Goal: Information Seeking & Learning: Learn about a topic

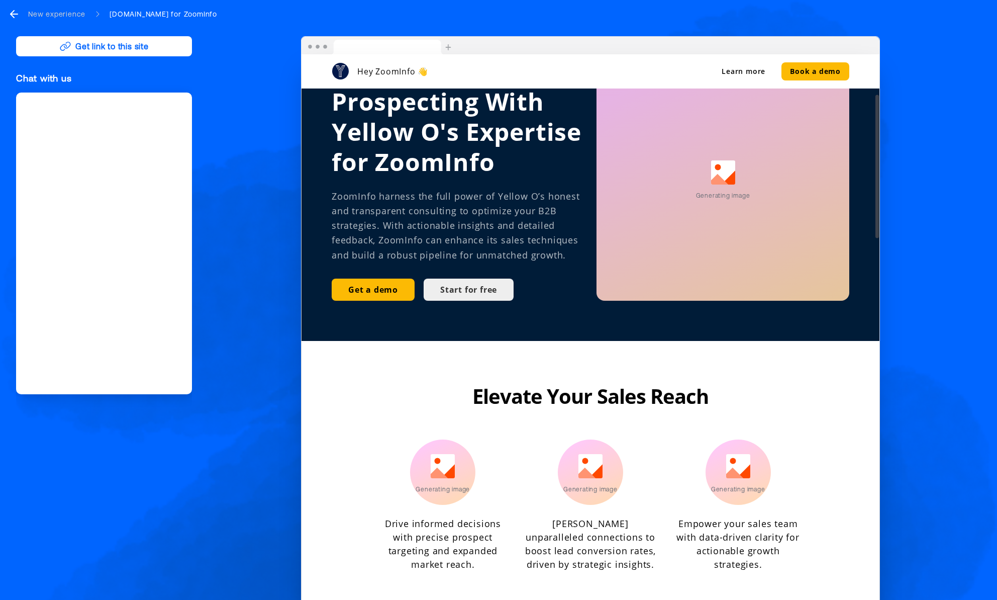
scroll to position [172, 0]
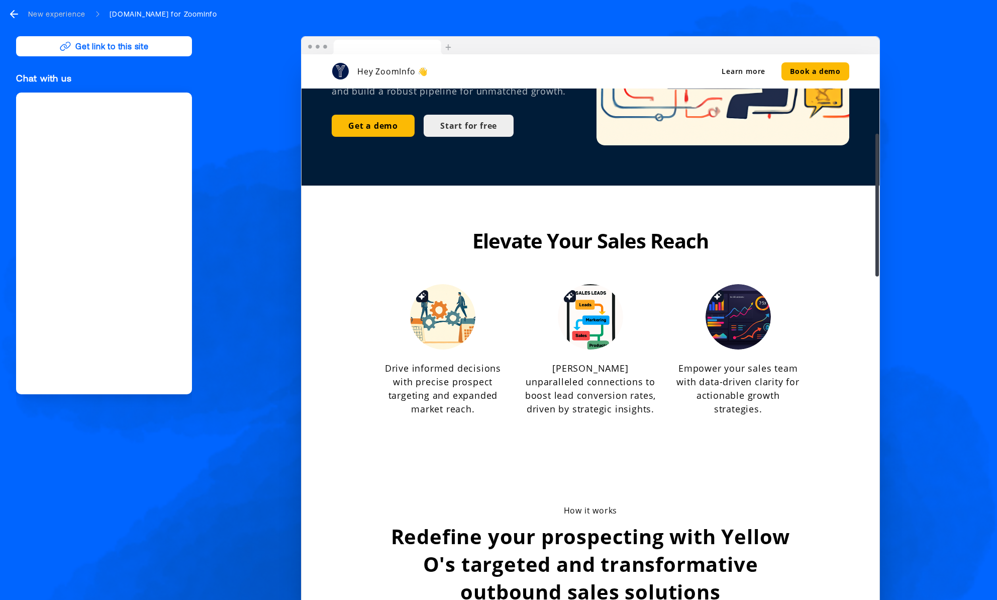
scroll to position [309, 0]
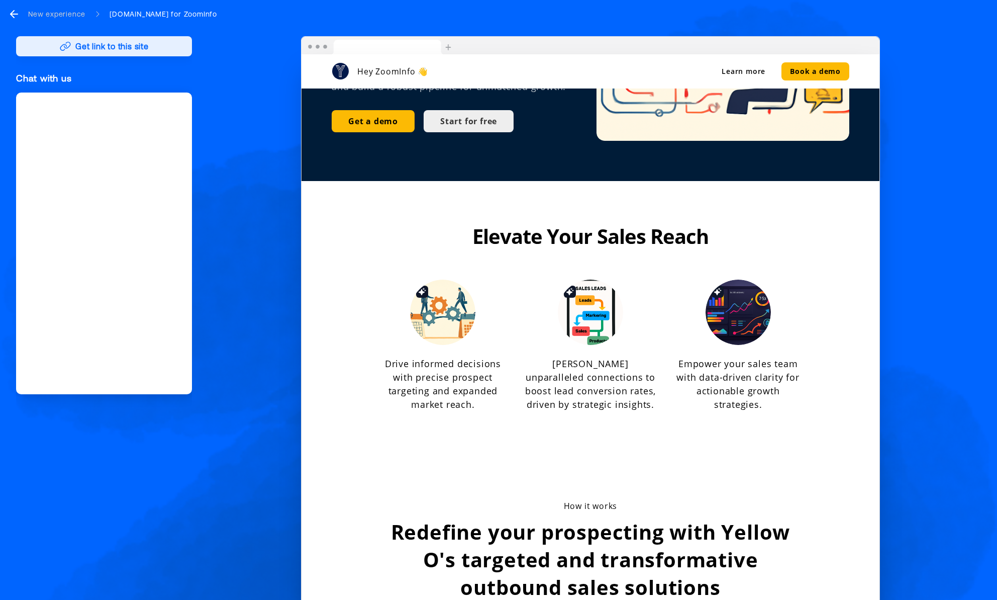
click at [131, 48] on button "Get link to this site" at bounding box center [104, 46] width 176 height 20
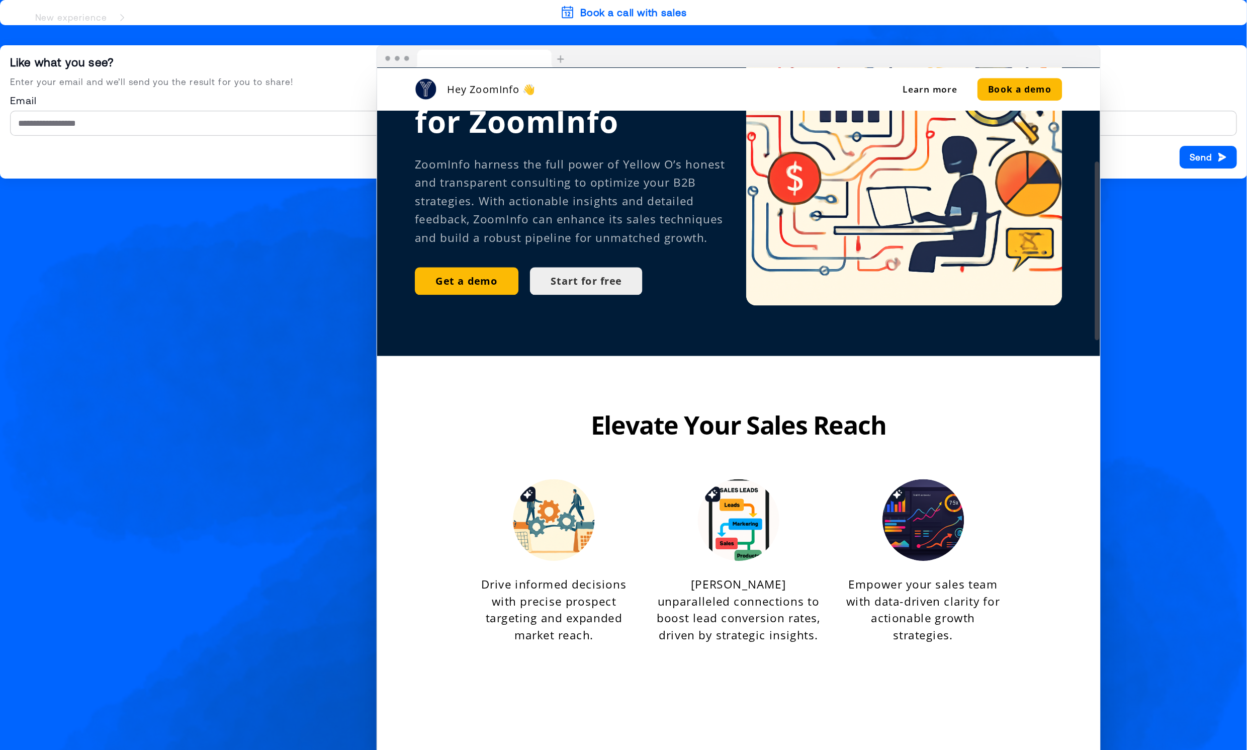
scroll to position [0, 0]
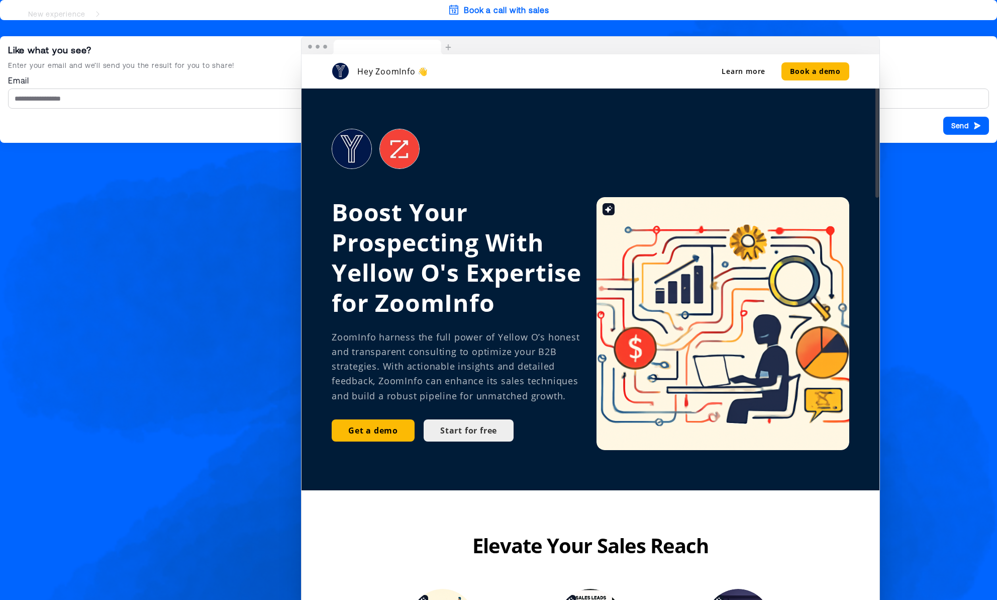
click at [288, 209] on div "Hey ZoomInfo 👋 Learn more Book a demo Boost Your Prospecting With Yellow O's Ex…" at bounding box center [590, 324] width 781 height 576
click at [242, 49] on div "Hey ZoomInfo 👋 Learn more Book a demo Boost Your Prospecting With Yellow O's Ex…" at bounding box center [590, 324] width 781 height 576
click at [78, 15] on div "New experience" at bounding box center [56, 14] width 57 height 10
click at [58, 13] on div "New experience" at bounding box center [56, 14] width 57 height 10
click at [101, 13] on div "New experience Yellowo.co.uk for ZoomInfo" at bounding box center [112, 14] width 209 height 12
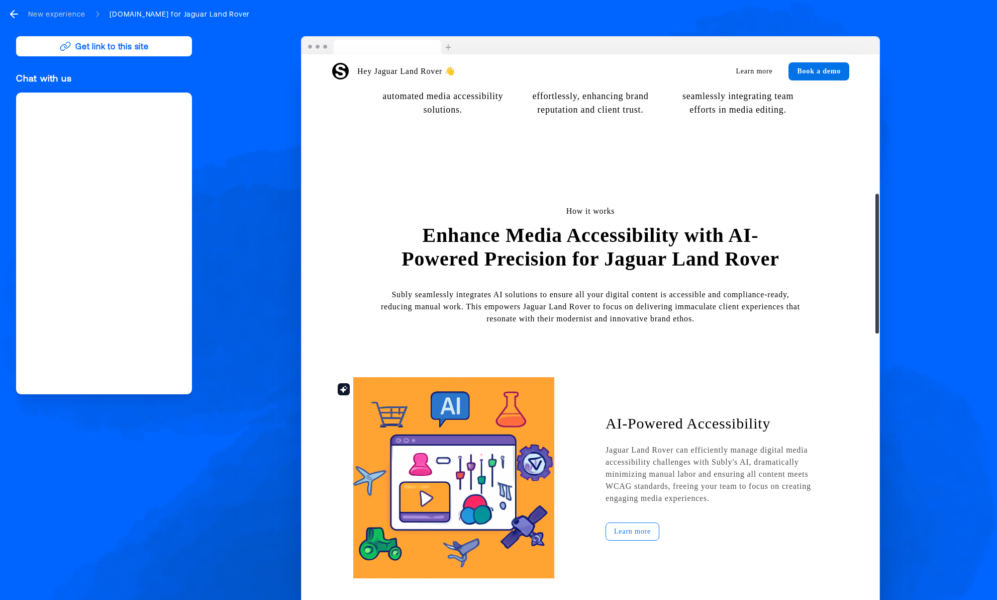
scroll to position [536, 0]
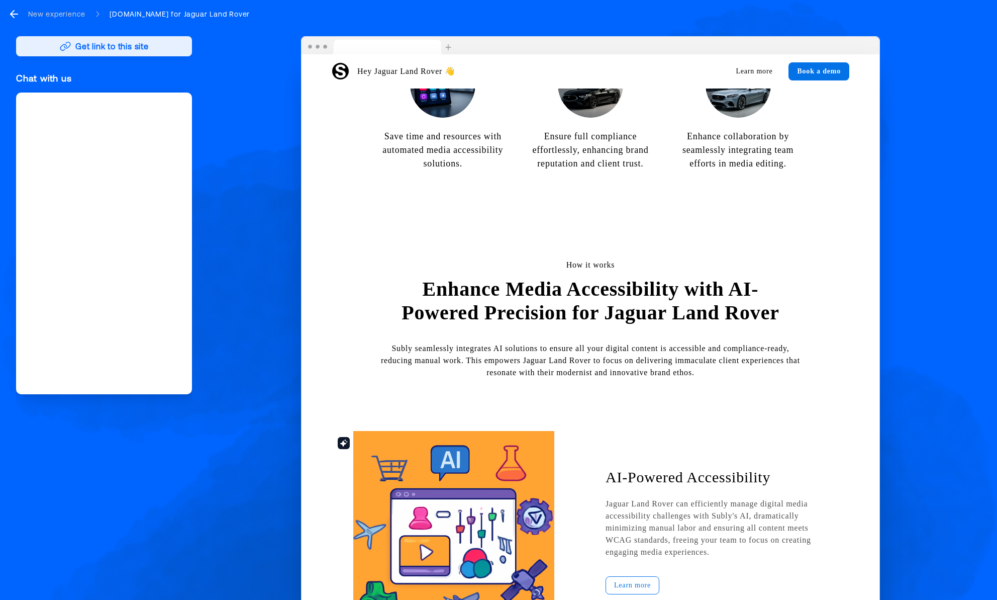
click at [104, 49] on button "Get link to this site" at bounding box center [104, 46] width 176 height 20
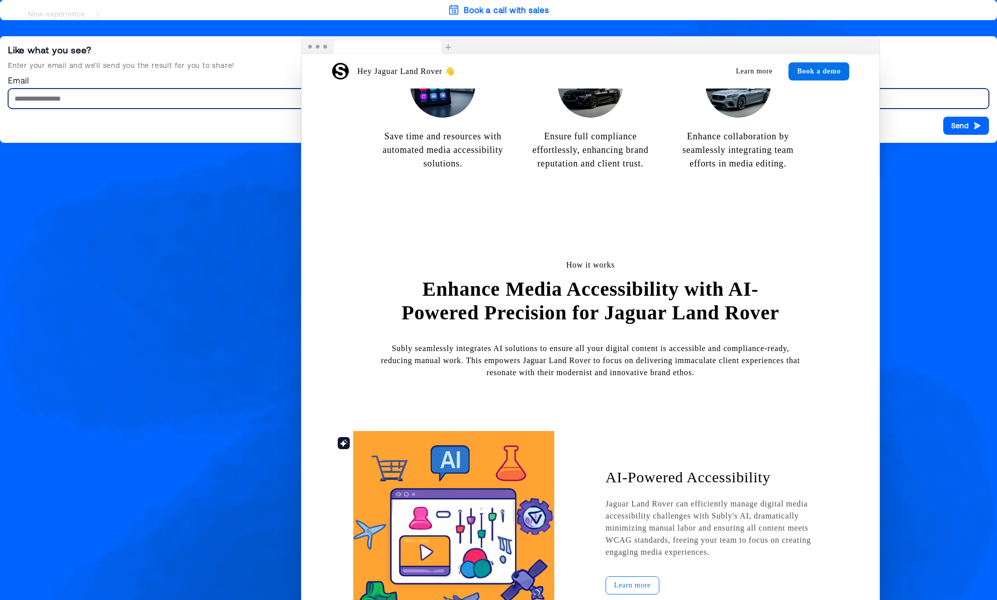
click at [109, 93] on input "Email" at bounding box center [498, 98] width 981 height 20
type input "**********"
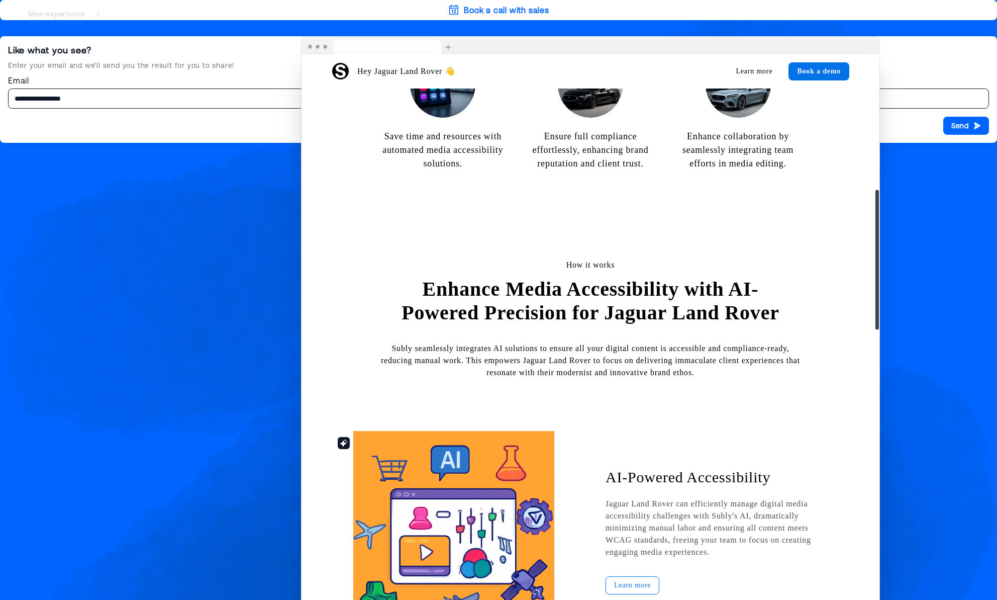
click at [973, 125] on div "Hey Jaguar Land Rover 👋 Learn more Book a demo Enhance Jaguar Land Rover's Crea…" at bounding box center [590, 324] width 781 height 576
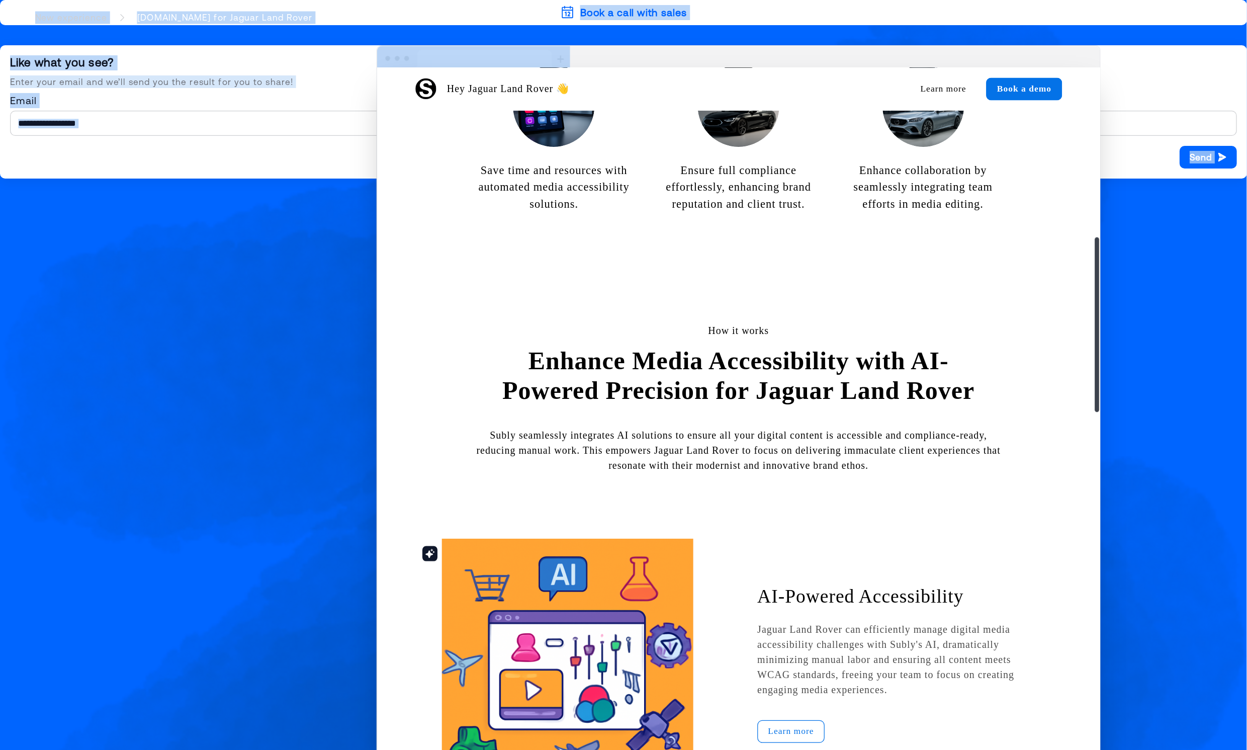
scroll to position [526, 0]
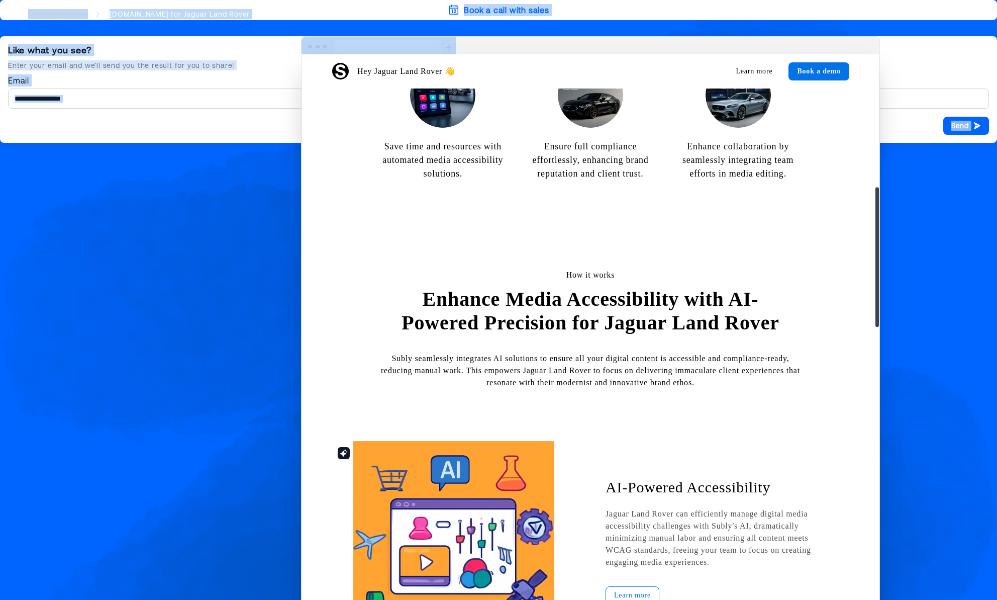
drag, startPoint x: 519, startPoint y: 45, endPoint x: 486, endPoint y: 94, distance: 59.3
click at [407, 98] on div "Hey Jaguar Land Rover 👋 Learn more Book a demo Enhance Jaguar Land Rover's Crea…" at bounding box center [590, 324] width 579 height 576
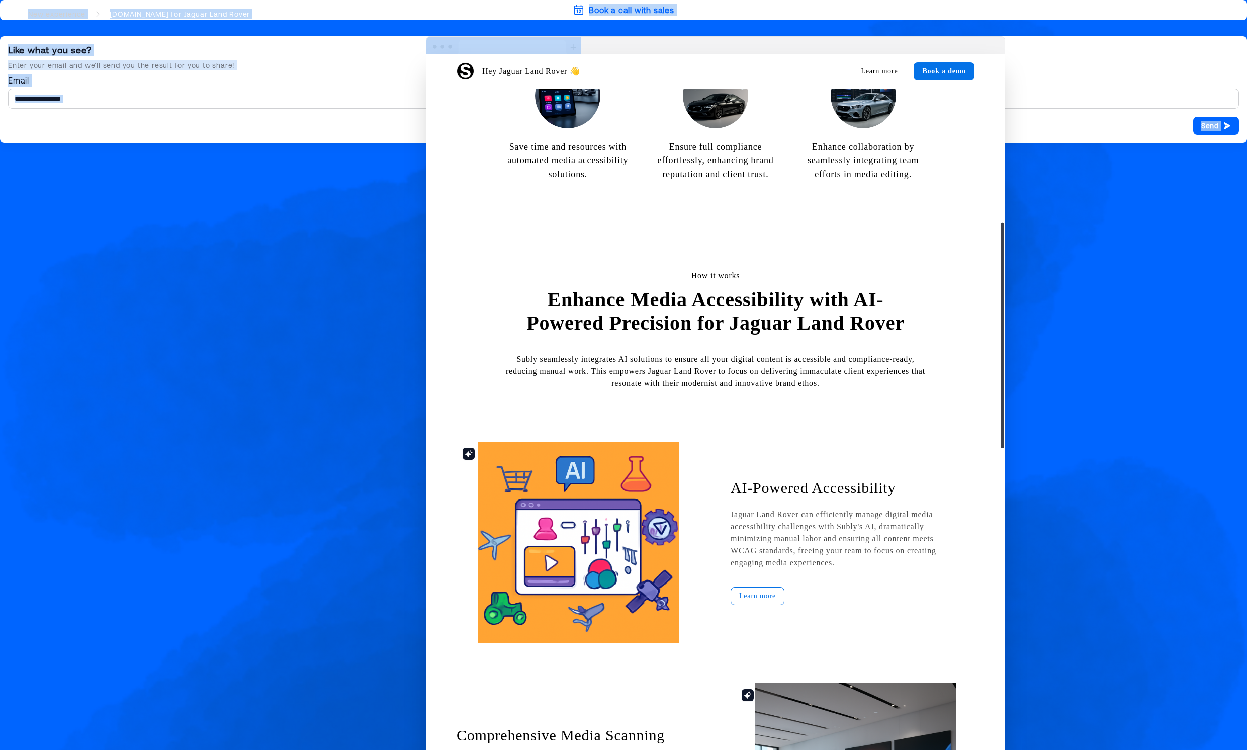
click at [573, 48] on img at bounding box center [503, 46] width 154 height 18
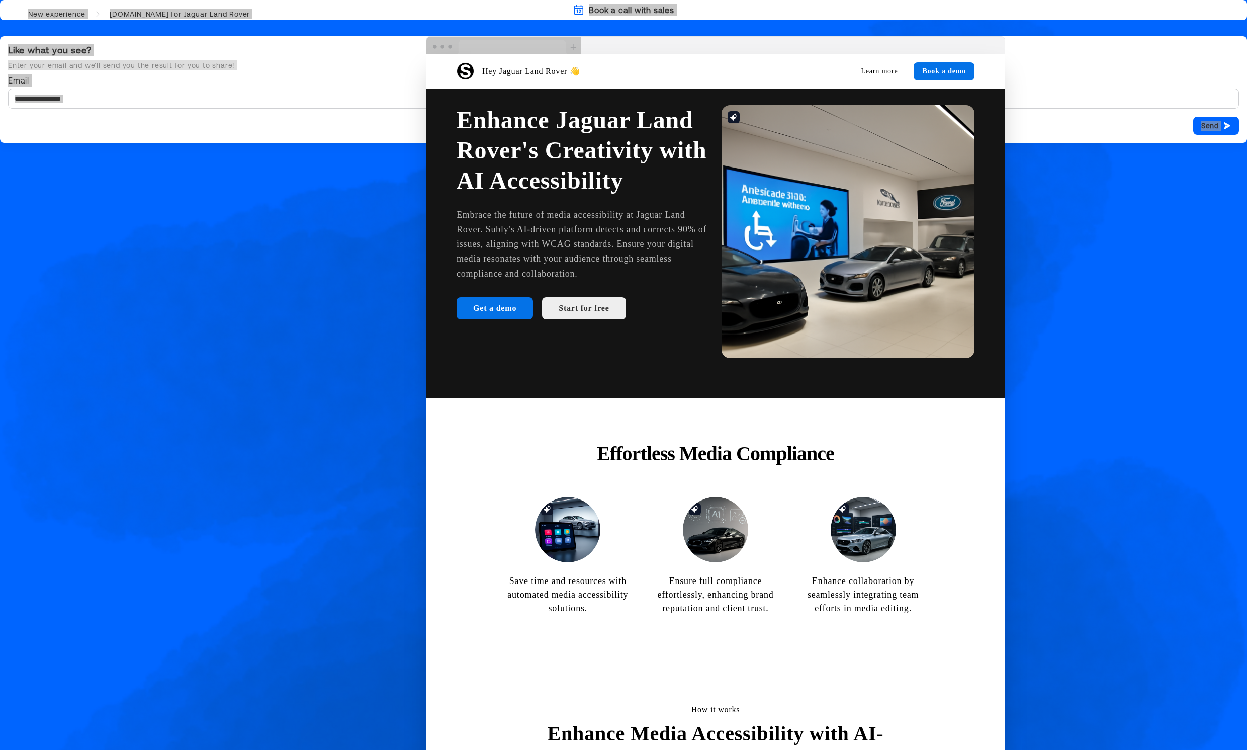
scroll to position [0, 0]
